Goal: Task Accomplishment & Management: Manage account settings

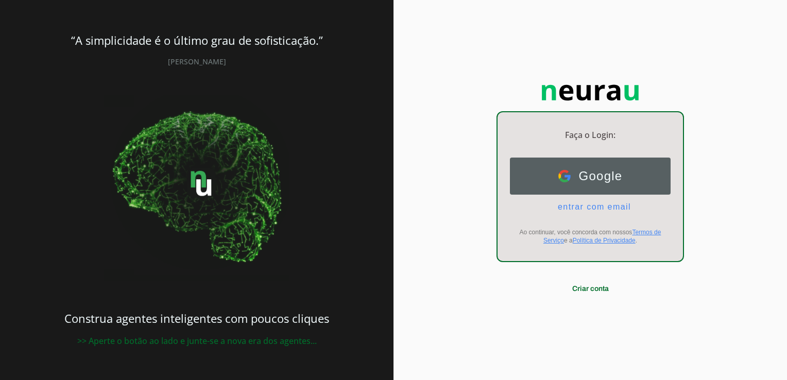
click at [601, 167] on button "Google Google" at bounding box center [590, 176] width 161 height 37
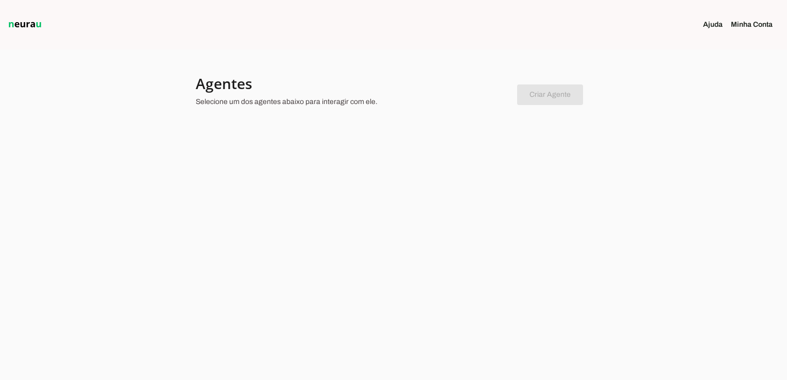
click at [740, 26] on link "Minha Conta" at bounding box center [756, 25] width 50 height 10
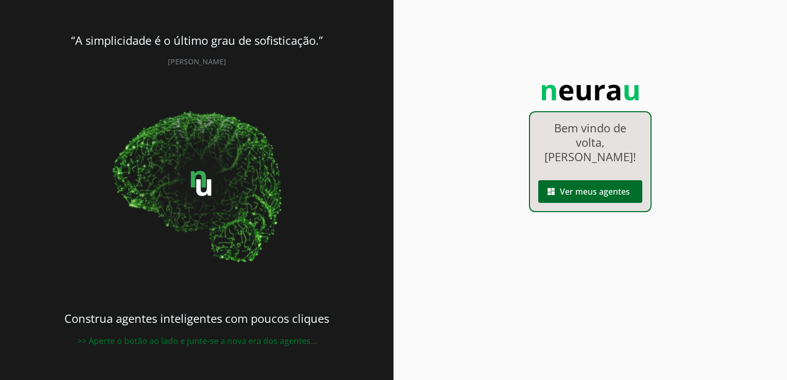
click at [202, 178] on img at bounding box center [196, 187] width 185 height 185
click at [557, 189] on span at bounding box center [590, 191] width 104 height 25
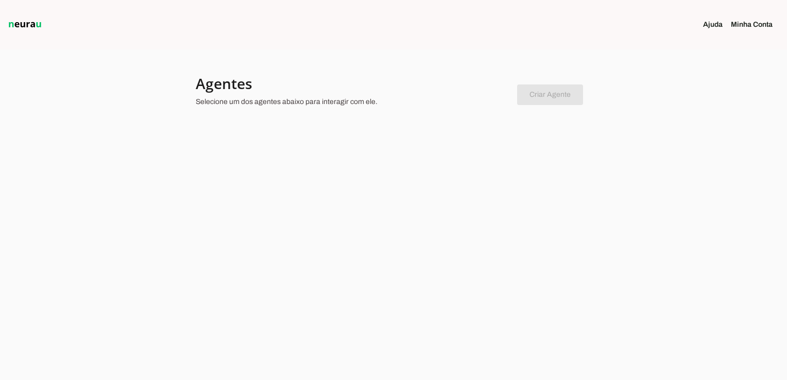
click at [32, 21] on img at bounding box center [25, 25] width 38 height 12
click at [31, 23] on img at bounding box center [25, 25] width 38 height 12
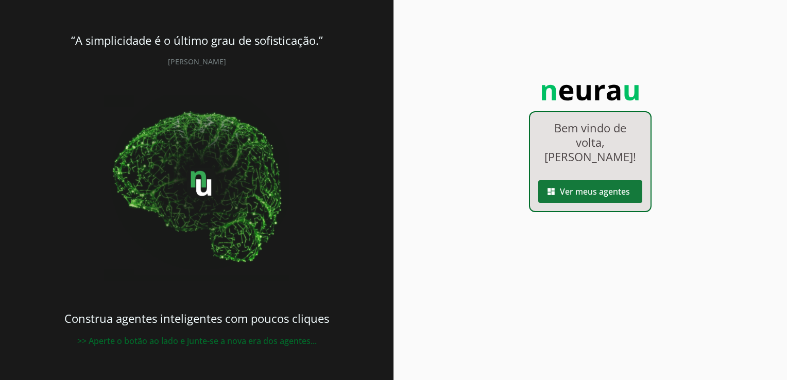
click at [608, 192] on span at bounding box center [590, 191] width 104 height 25
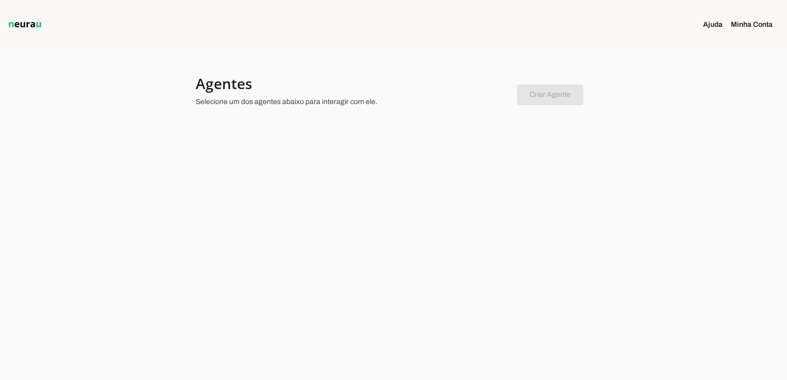
click at [700, 28] on section "Ajuda Minha Conta" at bounding box center [656, 24] width 262 height 49
click at [748, 27] on link "Minha Conta" at bounding box center [756, 25] width 50 height 10
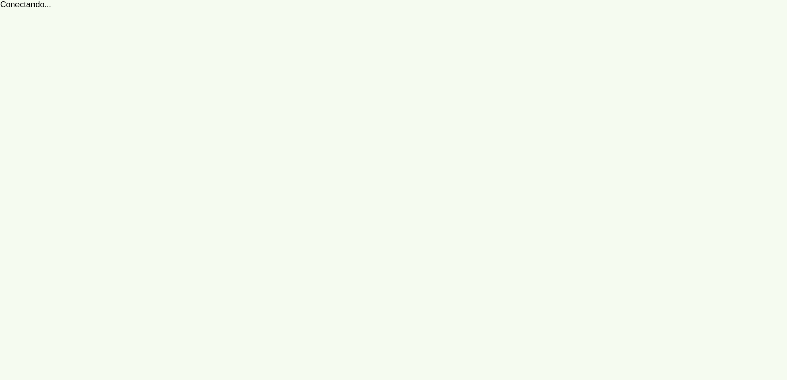
click at [73, 33] on robot-train-page at bounding box center [393, 190] width 787 height 380
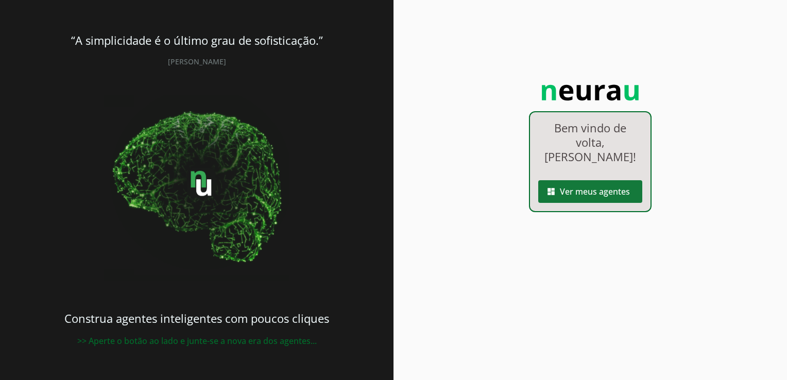
click at [552, 196] on span at bounding box center [590, 191] width 104 height 25
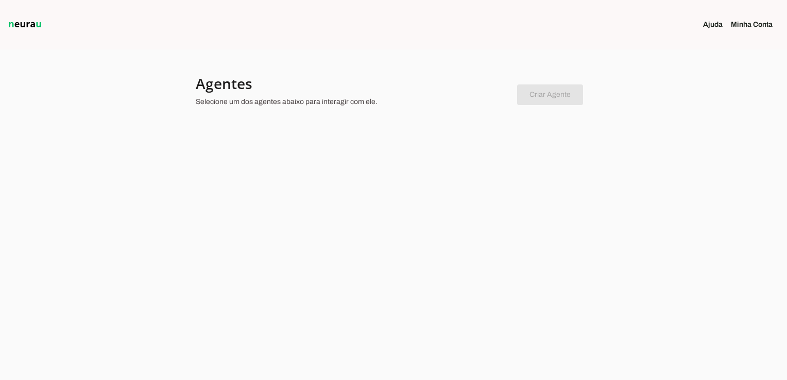
click at [229, 107] on div at bounding box center [352, 92] width 313 height 37
click at [222, 209] on div at bounding box center [393, 190] width 787 height 380
click at [159, 180] on div at bounding box center [393, 190] width 787 height 380
click at [750, 22] on link "Minha Conta" at bounding box center [756, 25] width 50 height 10
click at [21, 22] on img at bounding box center [25, 25] width 38 height 12
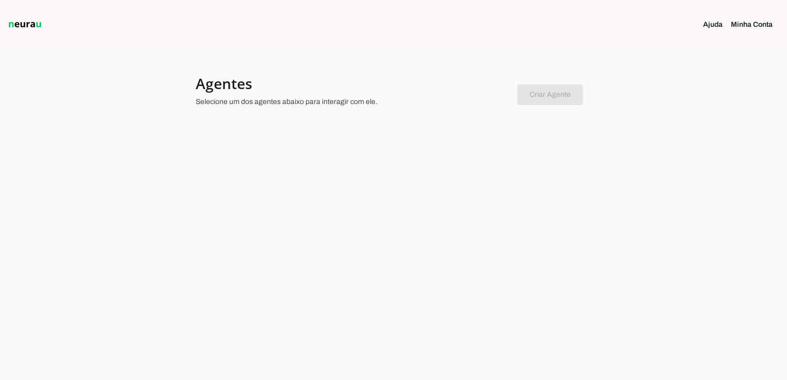
click at [21, 22] on img at bounding box center [25, 25] width 38 height 12
